Goal: Information Seeking & Learning: Check status

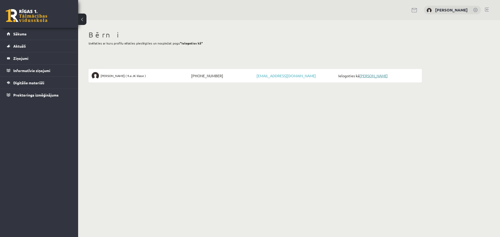
click at [372, 76] on link "[PERSON_NAME]" at bounding box center [373, 75] width 28 height 5
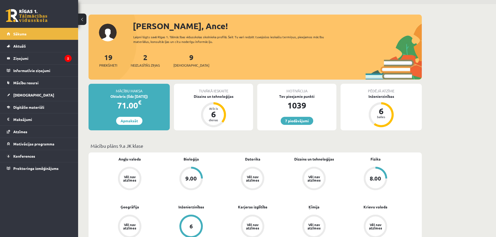
scroll to position [26, 0]
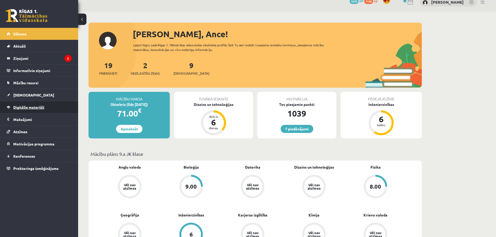
click at [20, 109] on link "Digitālie materiāli" at bounding box center [39, 107] width 65 height 12
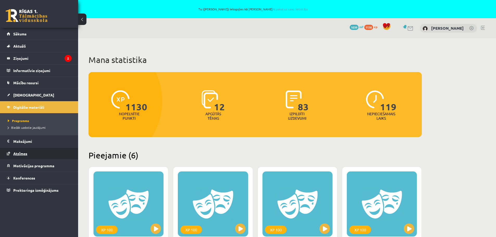
click at [17, 152] on span "Atzīmes" at bounding box center [20, 153] width 14 height 5
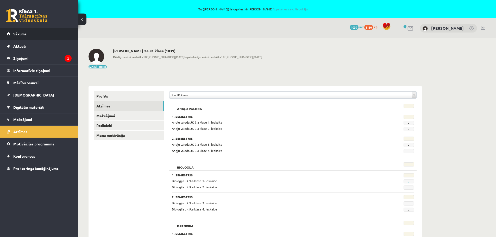
click at [18, 34] on span "Sākums" at bounding box center [19, 33] width 13 height 5
